Goal: Task Accomplishment & Management: Manage account settings

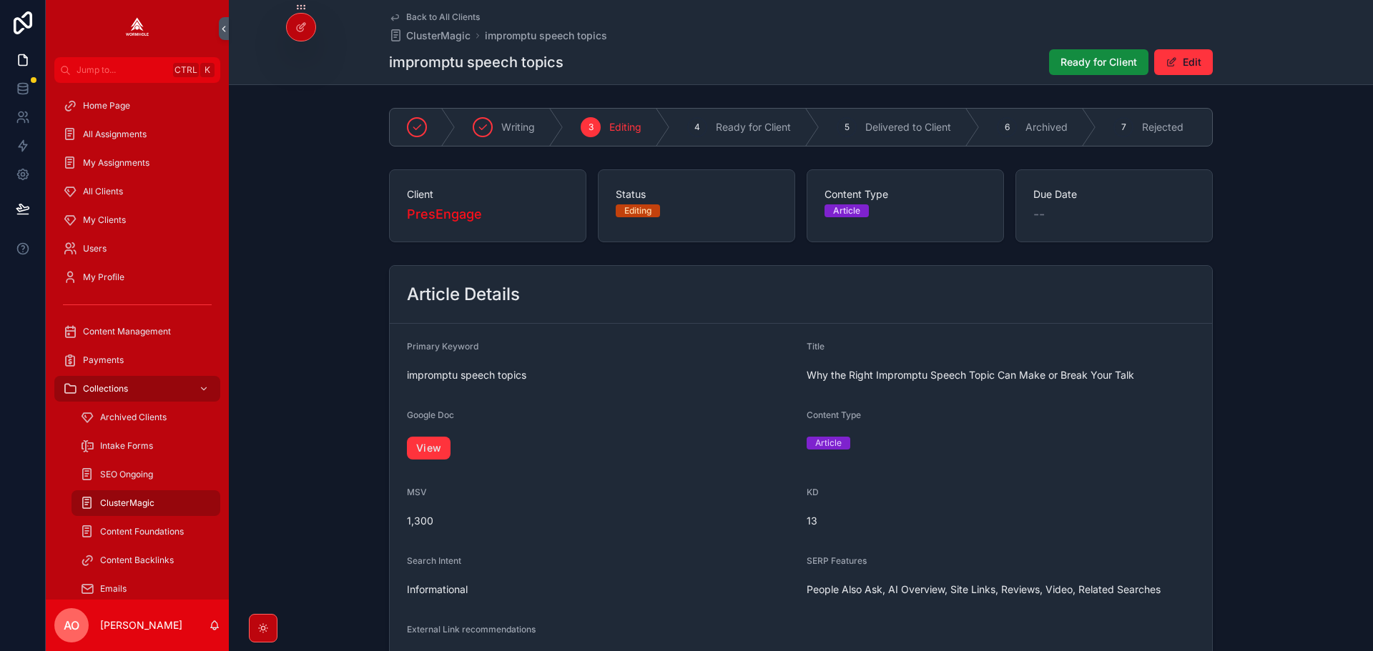
scroll to position [904, 0]
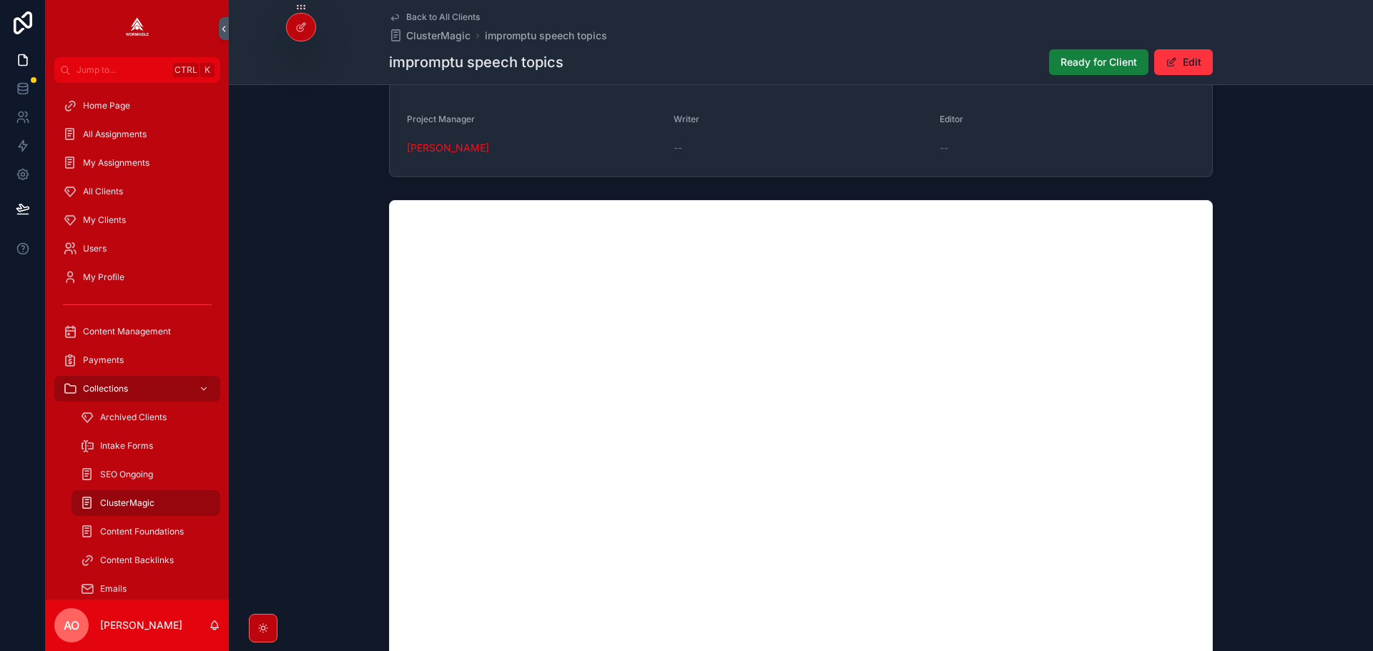
click at [1105, 57] on span "Ready for Client" at bounding box center [1098, 62] width 77 height 14
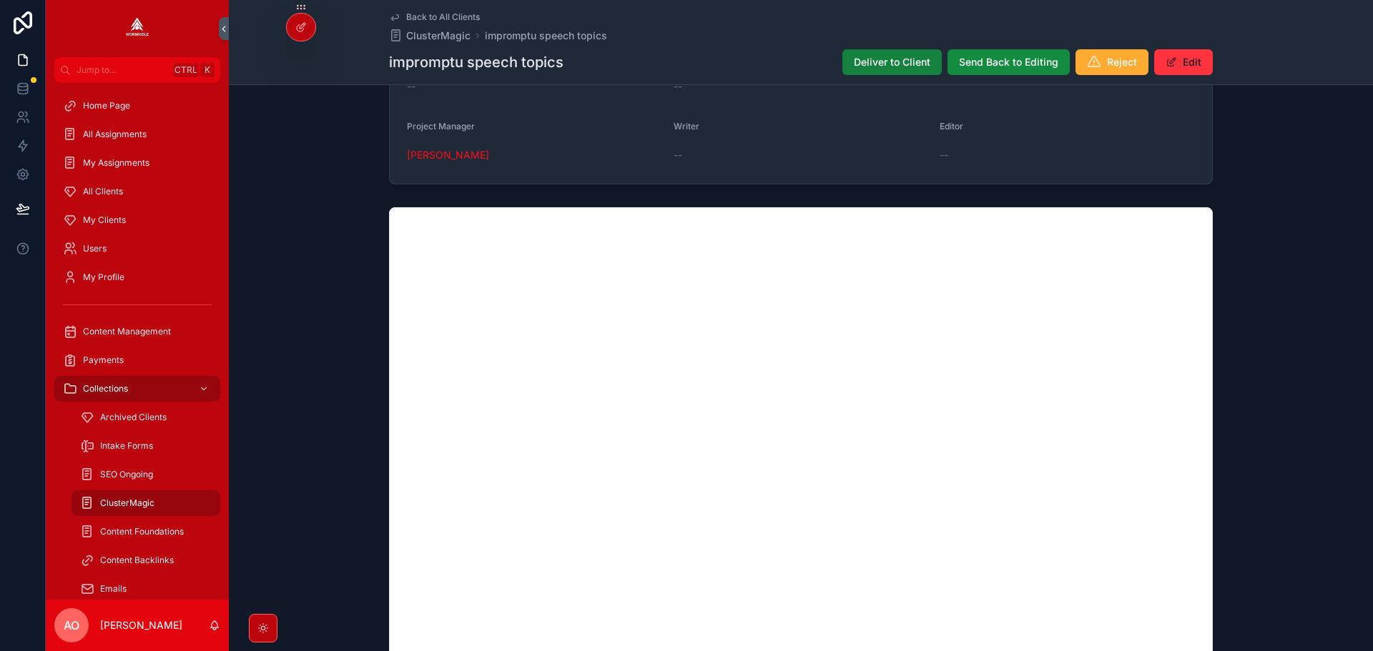
click at [858, 69] on span "Deliver to Client" at bounding box center [892, 62] width 77 height 14
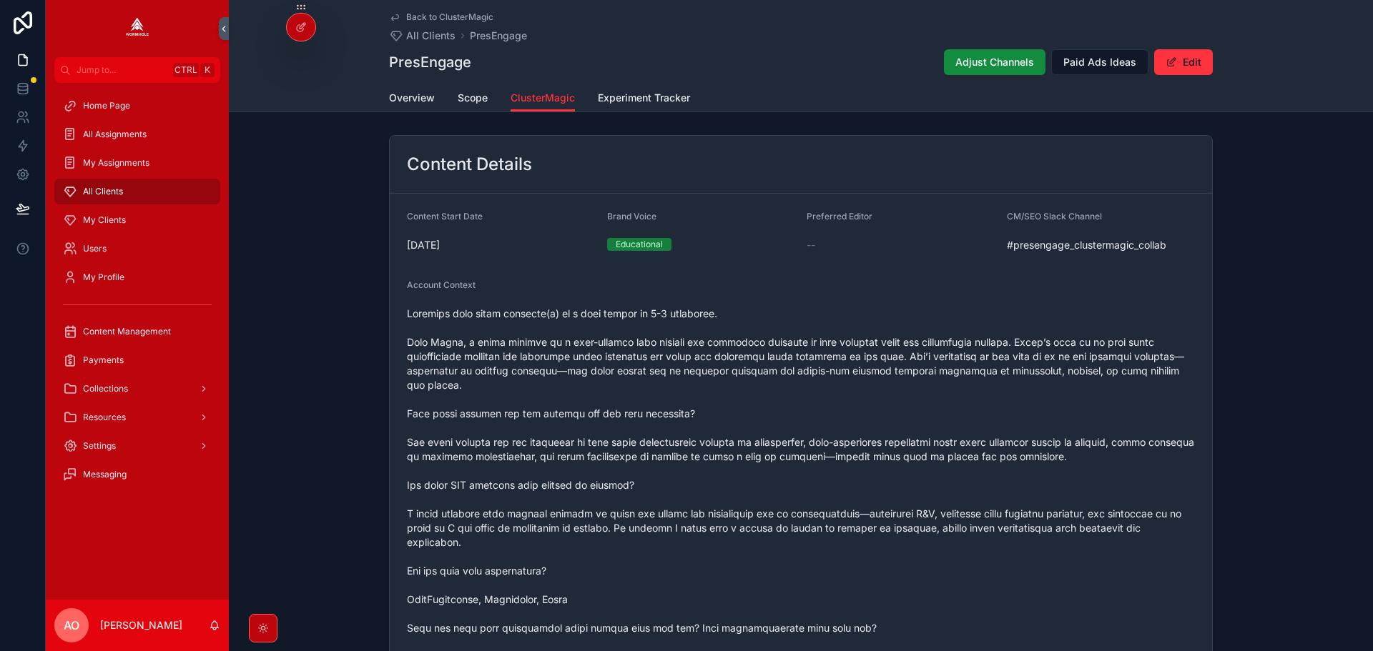
scroll to position [1406, 0]
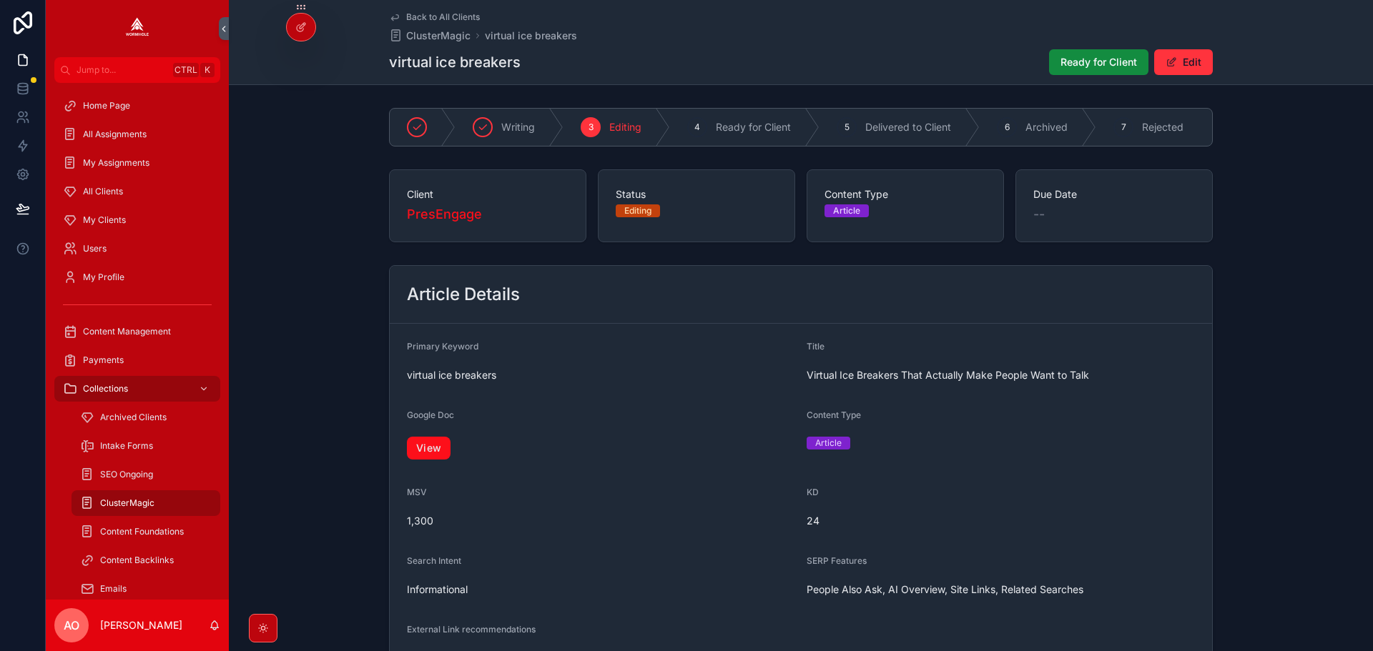
click at [445, 460] on link "View" at bounding box center [429, 448] width 44 height 23
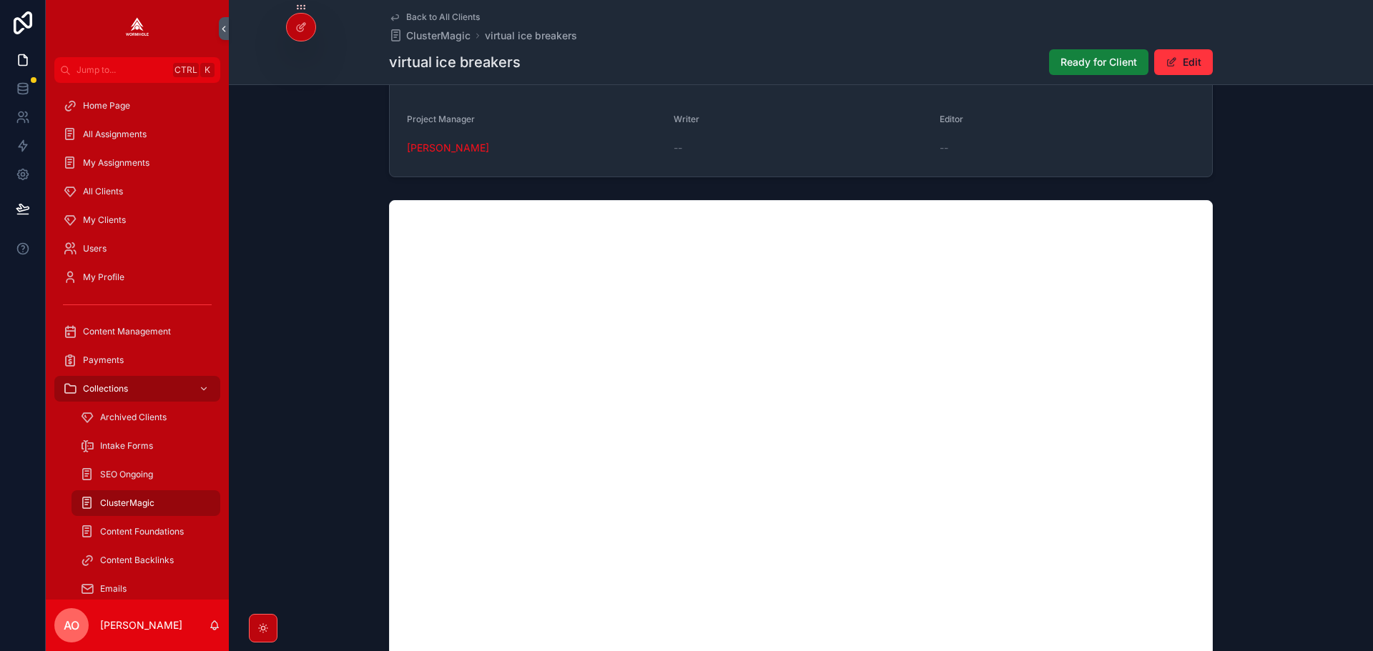
click at [1077, 64] on span "Ready for Client" at bounding box center [1098, 62] width 77 height 14
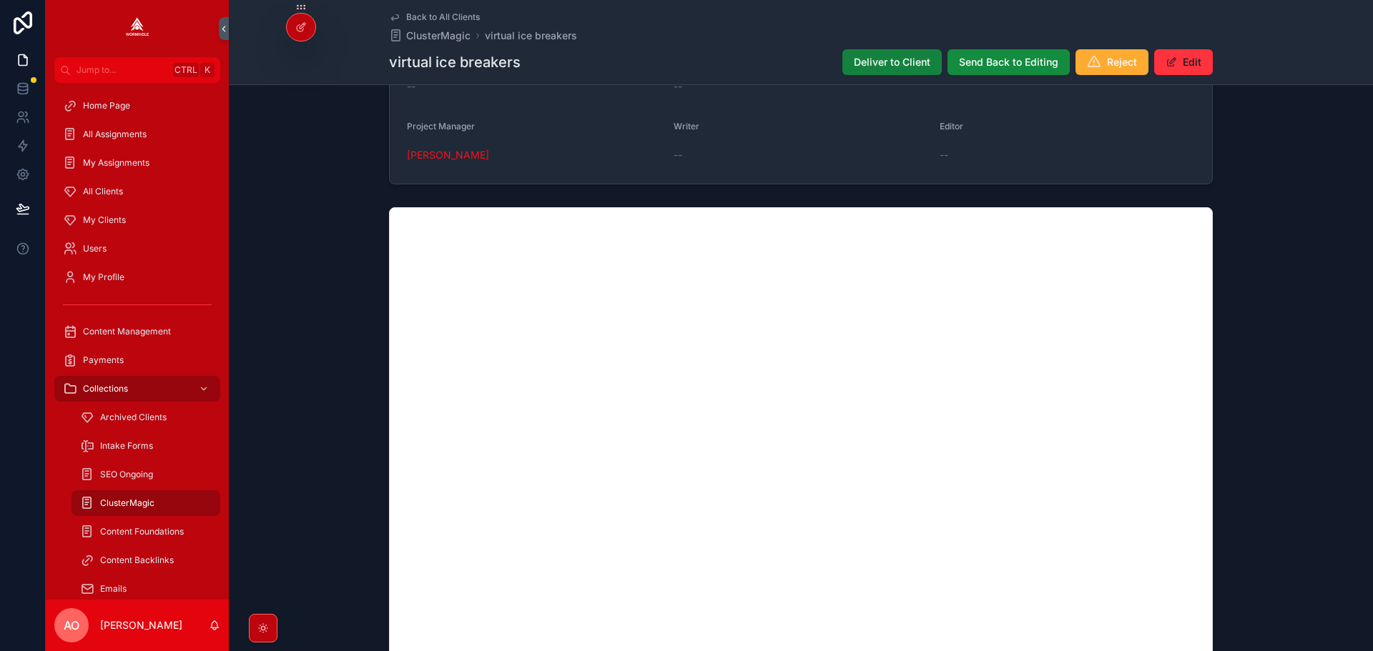
click at [871, 63] on span "Deliver to Client" at bounding box center [892, 62] width 77 height 14
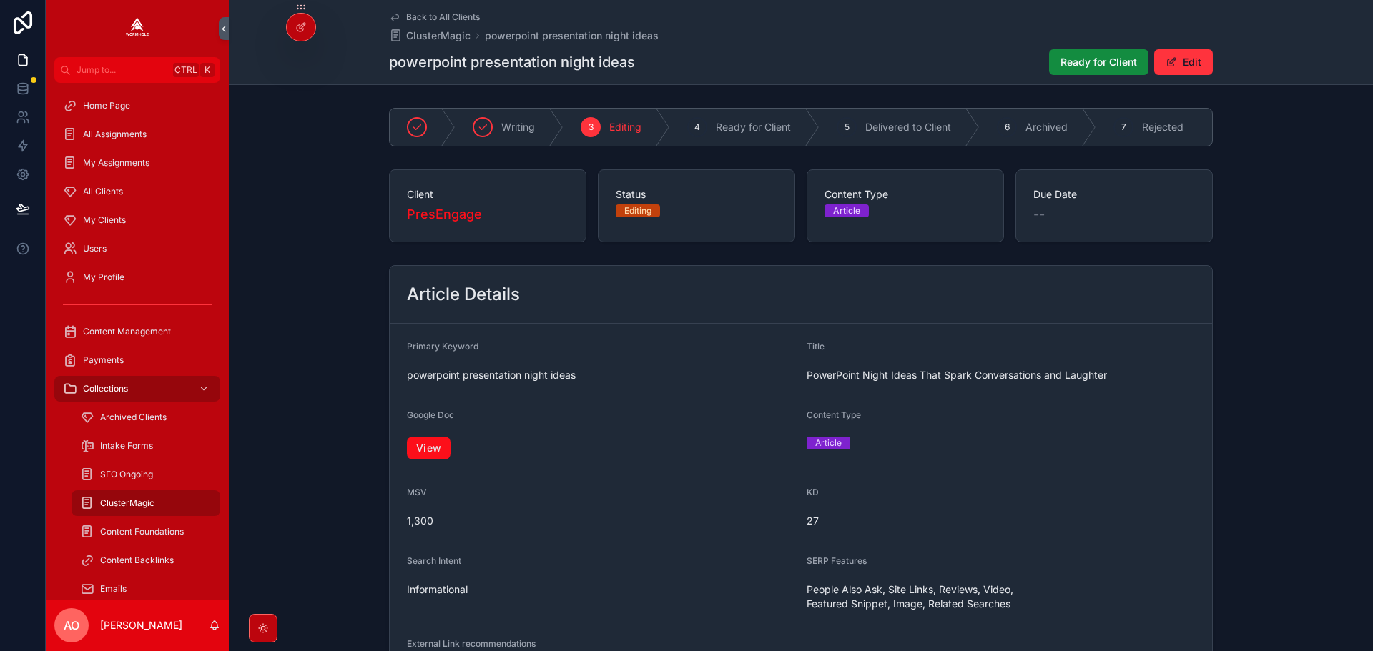
click at [435, 457] on link "View" at bounding box center [429, 448] width 44 height 23
